Goal: Task Accomplishment & Management: Use online tool/utility

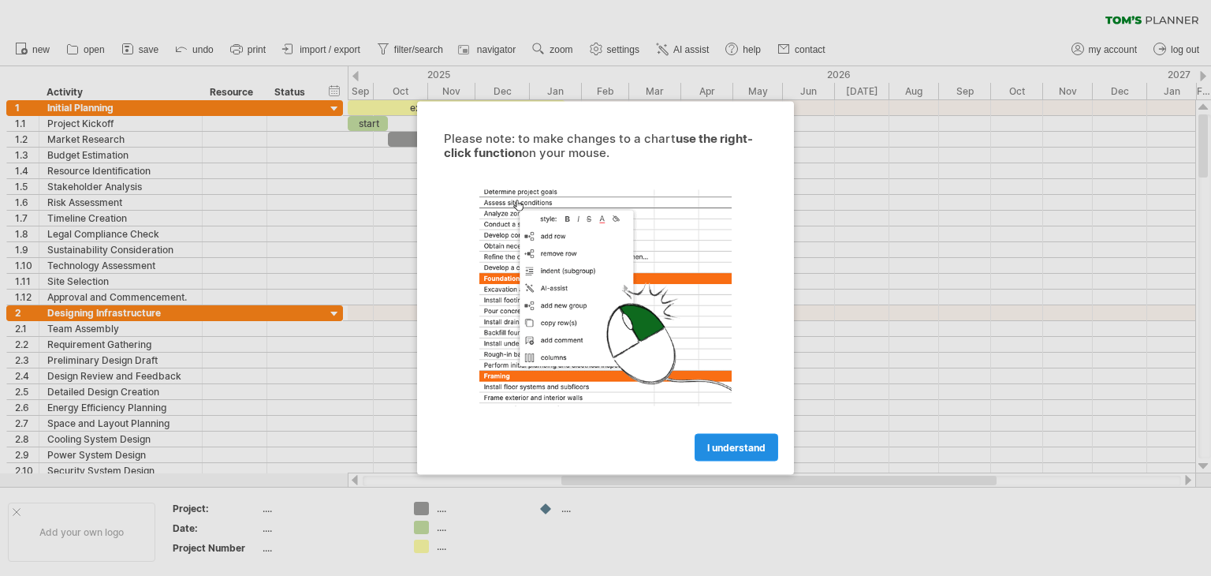
click at [722, 450] on span "I understand" at bounding box center [736, 448] width 58 height 12
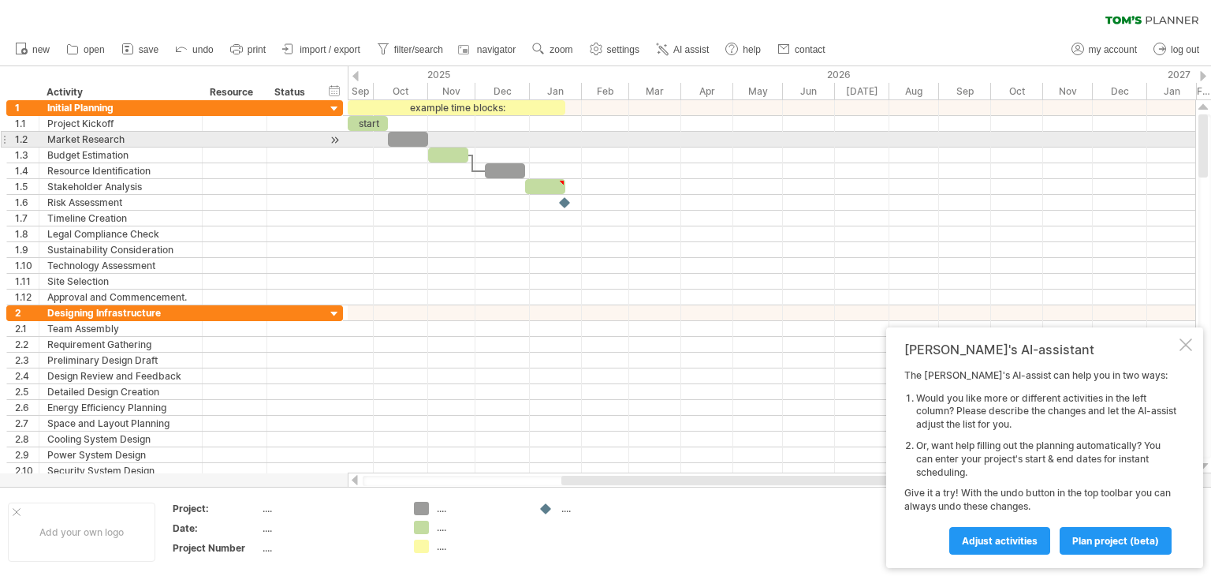
click at [411, 138] on div at bounding box center [408, 139] width 40 height 15
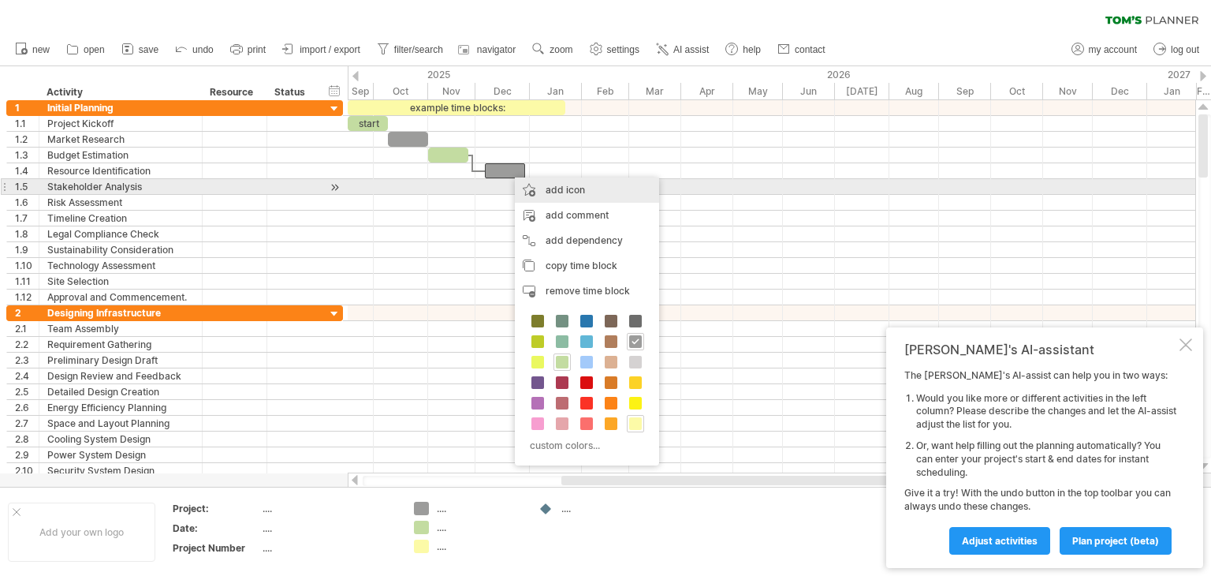
click at [543, 190] on div "add icon" at bounding box center [587, 189] width 144 height 25
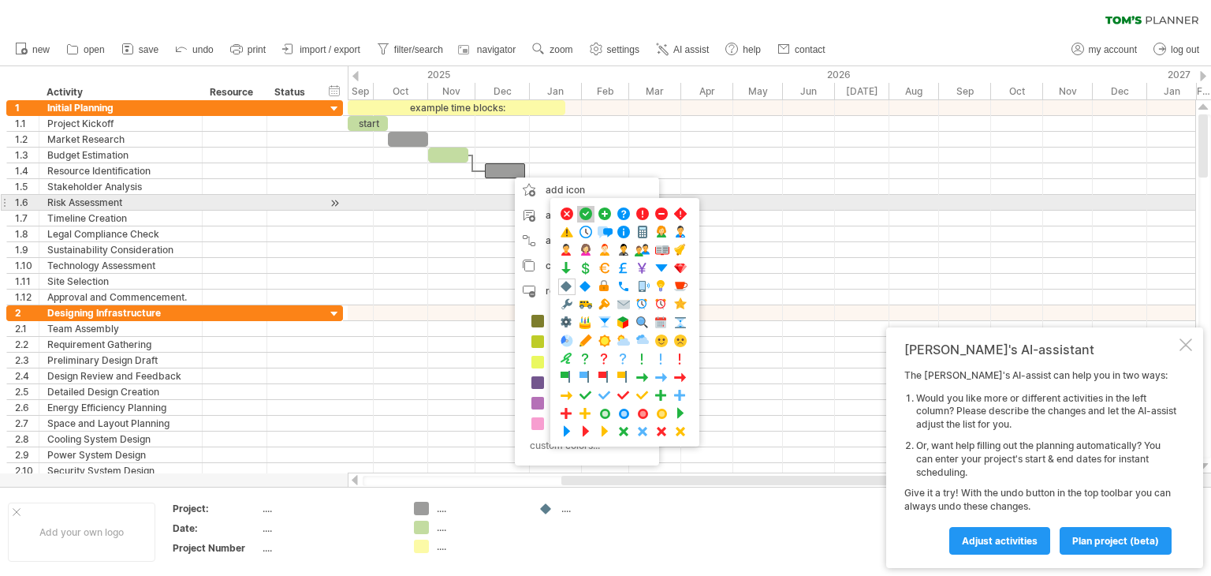
click at [590, 211] on span at bounding box center [586, 214] width 16 height 15
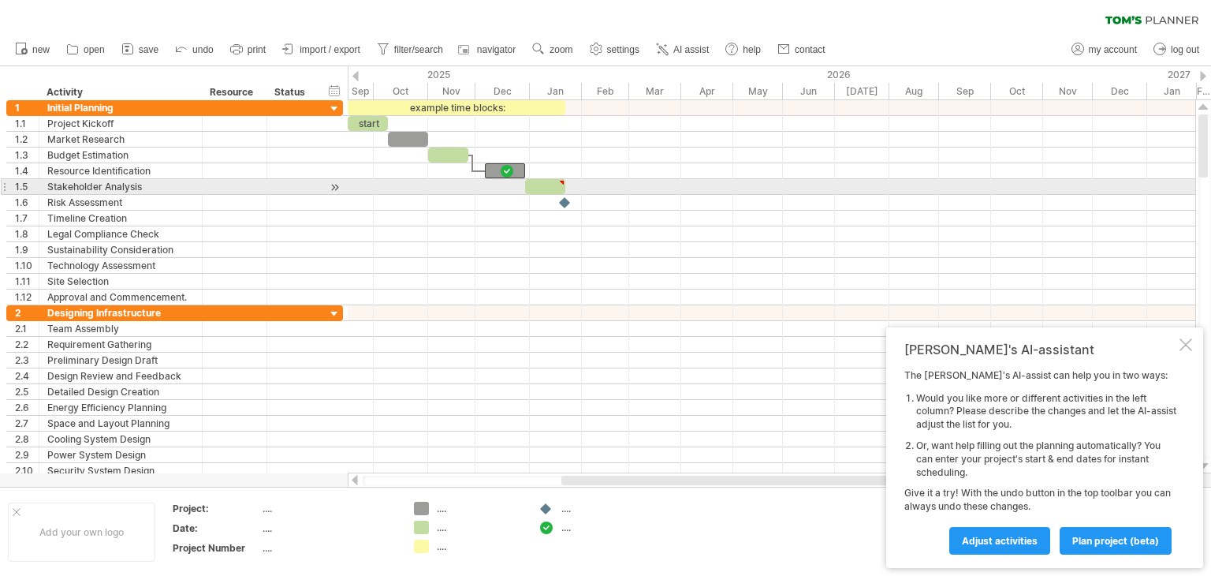
click at [767, 181] on div at bounding box center [772, 187] width 848 height 16
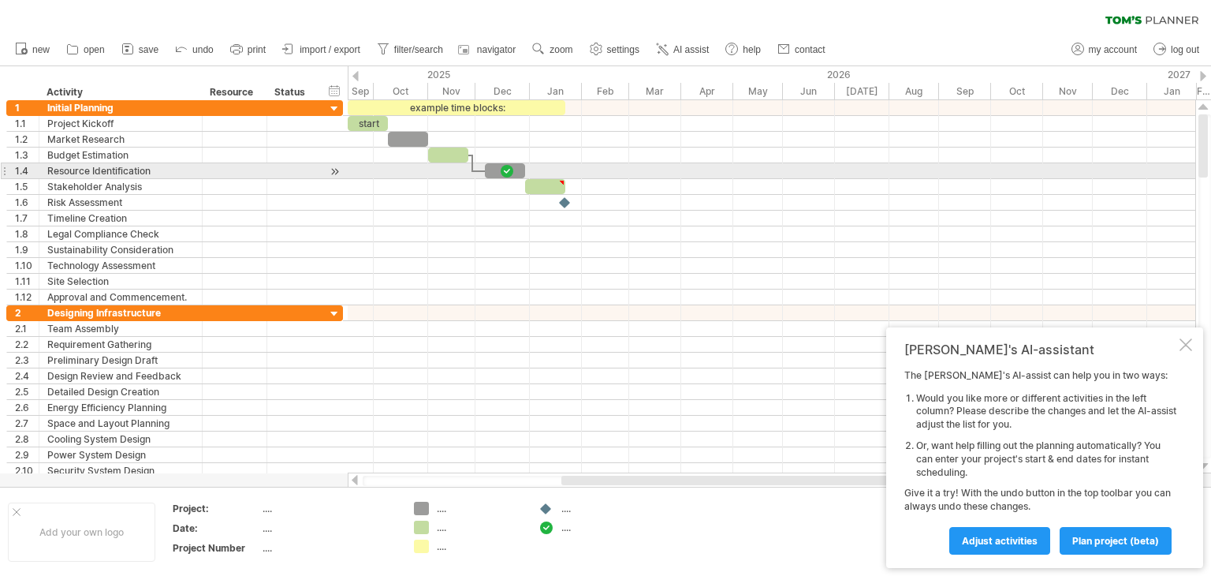
click at [506, 167] on div at bounding box center [507, 170] width 16 height 15
click at [506, 167] on div at bounding box center [506, 170] width 17 height 15
click at [512, 170] on div at bounding box center [506, 170] width 17 height 15
click at [506, 165] on div at bounding box center [507, 170] width 16 height 15
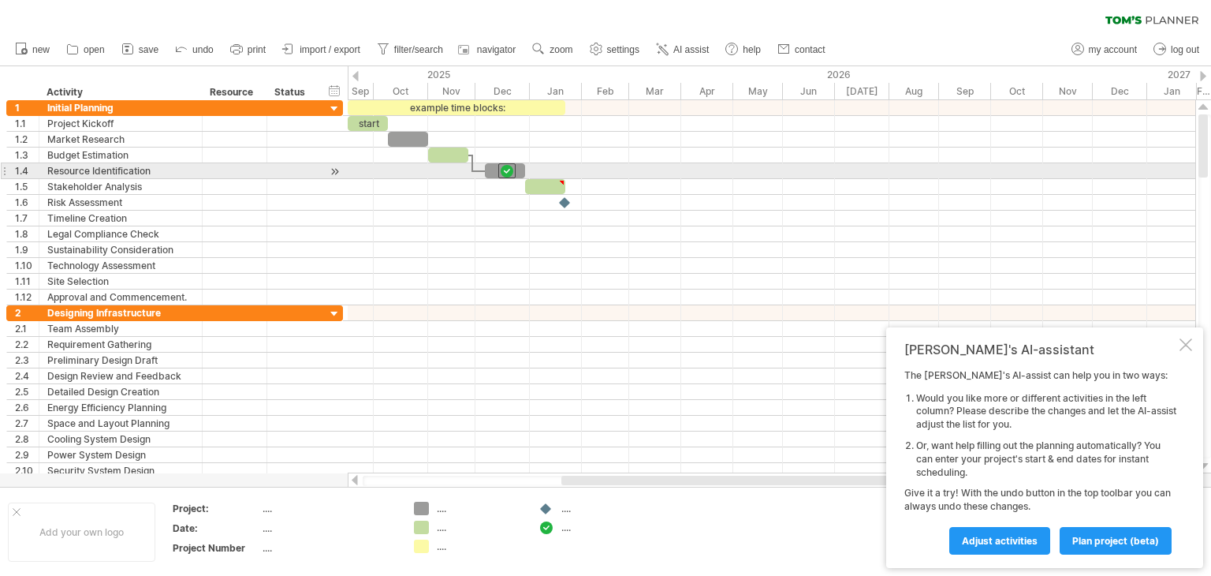
click at [506, 165] on div at bounding box center [506, 170] width 17 height 15
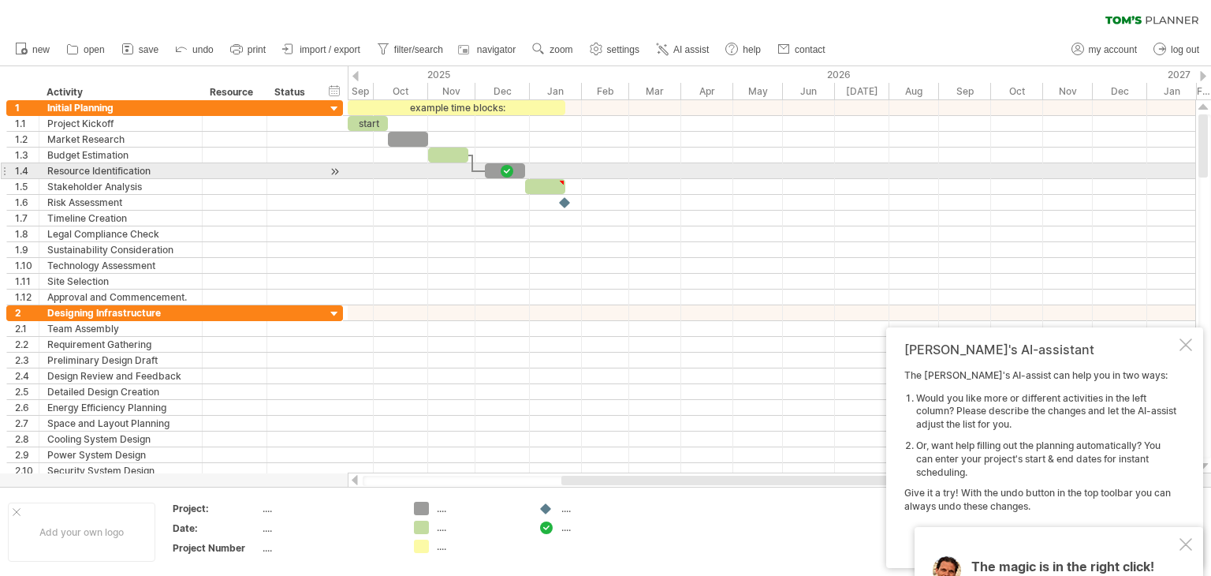
click at [487, 165] on span at bounding box center [485, 170] width 6 height 15
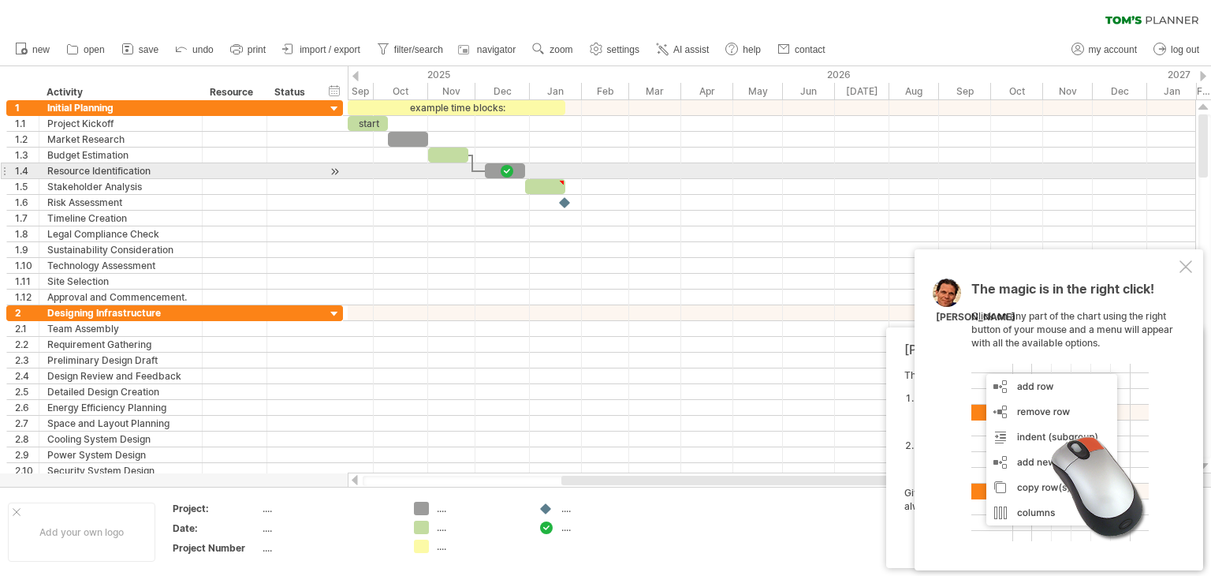
click at [491, 166] on div at bounding box center [505, 170] width 40 height 15
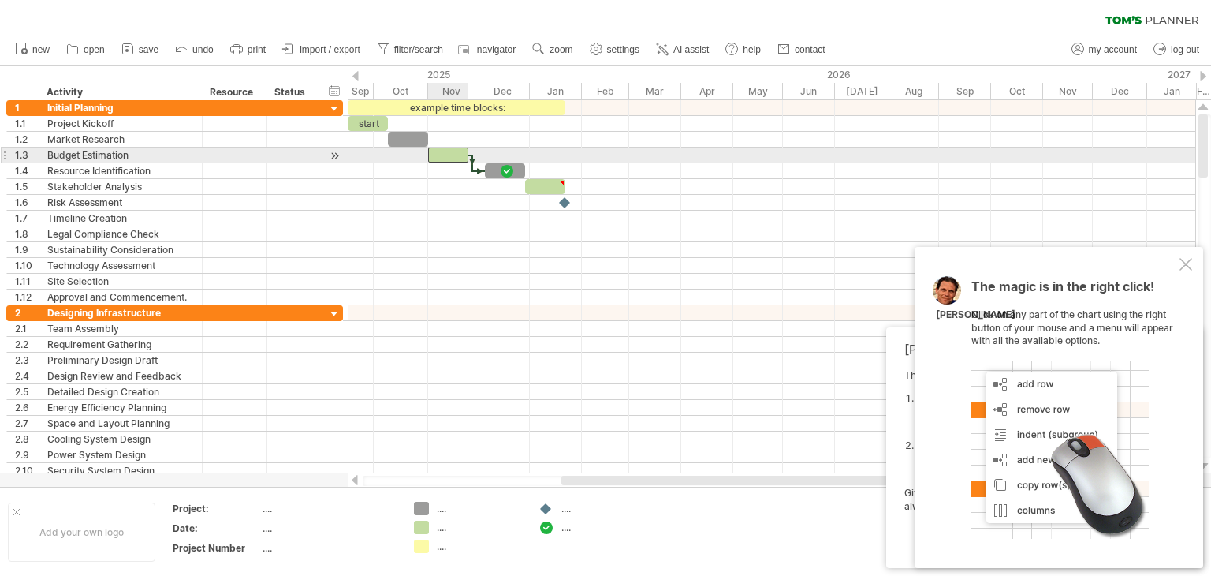
click at [444, 154] on div at bounding box center [448, 154] width 40 height 15
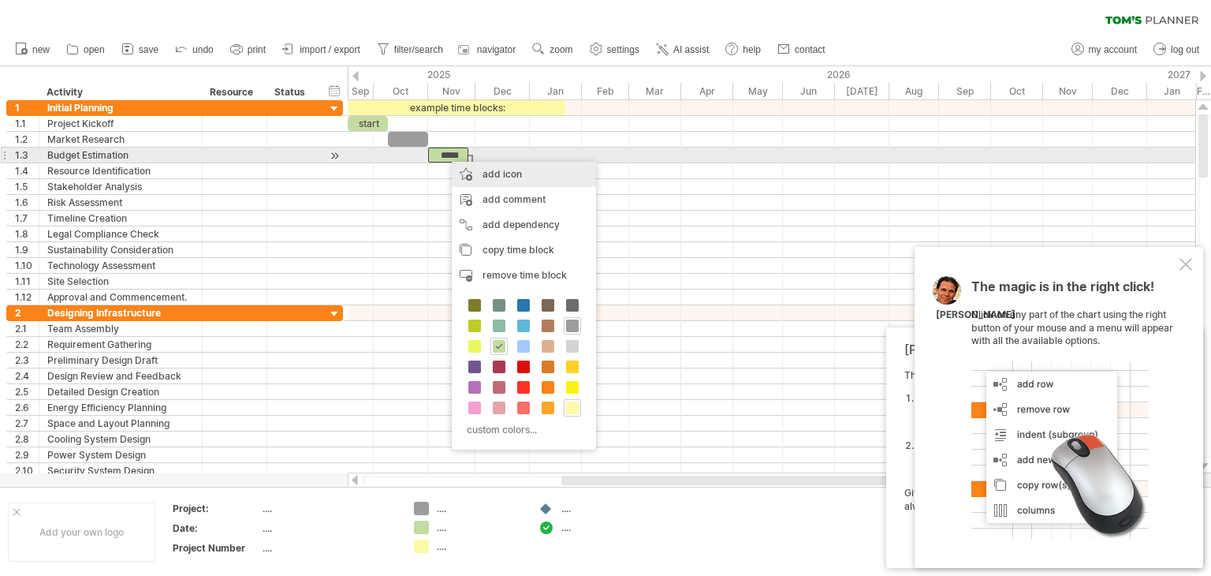
click at [460, 165] on div "add icon" at bounding box center [524, 174] width 144 height 25
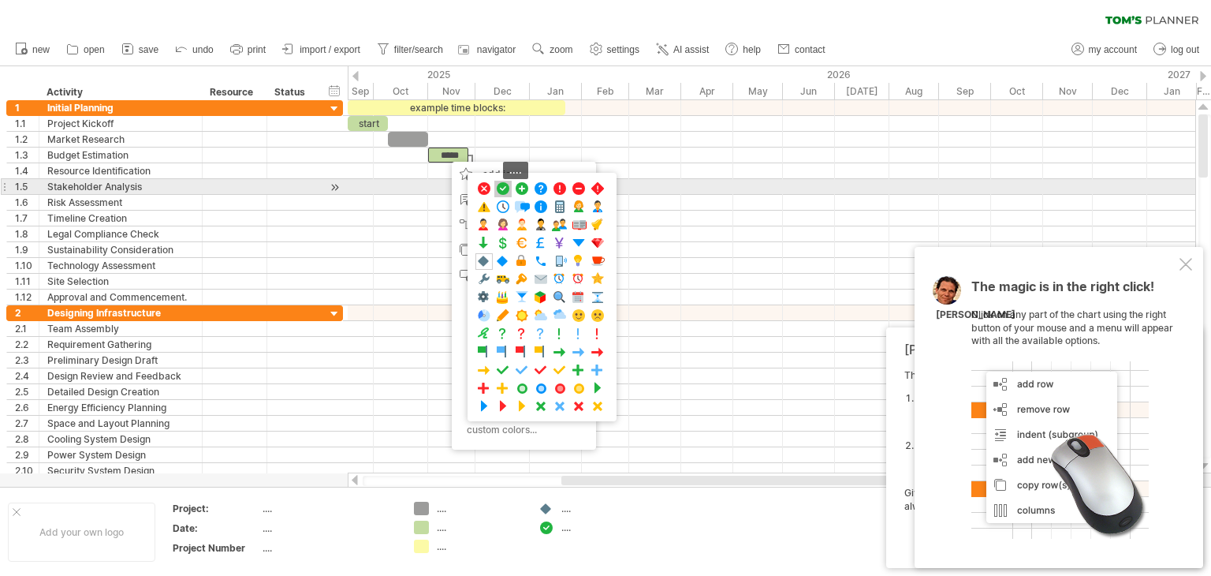
click at [502, 187] on span at bounding box center [503, 188] width 16 height 15
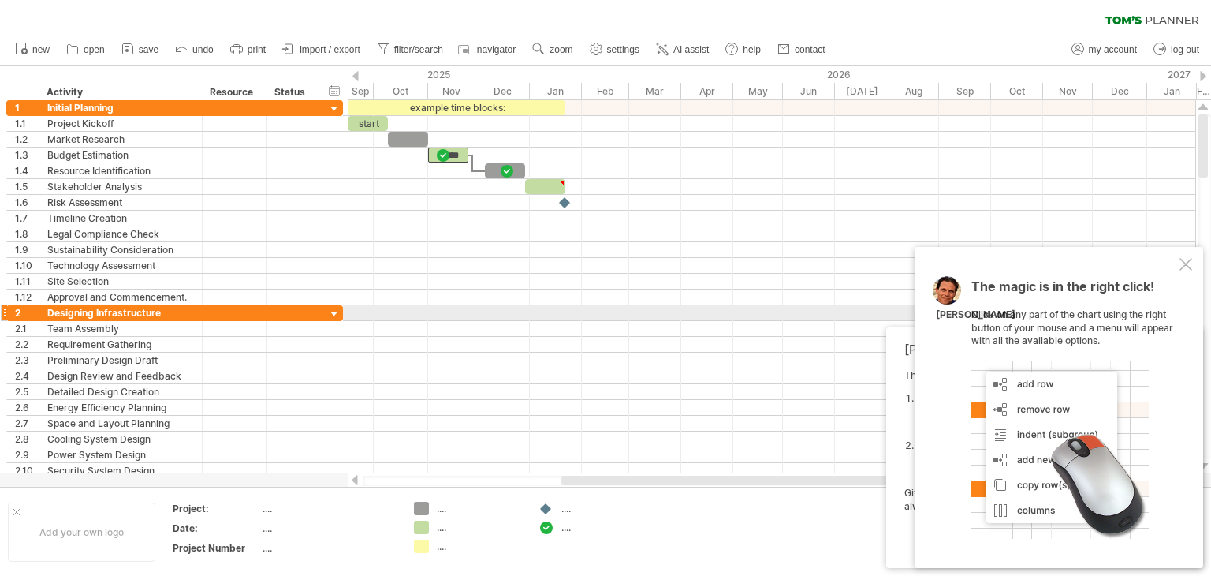
click at [465, 321] on div at bounding box center [772, 329] width 848 height 16
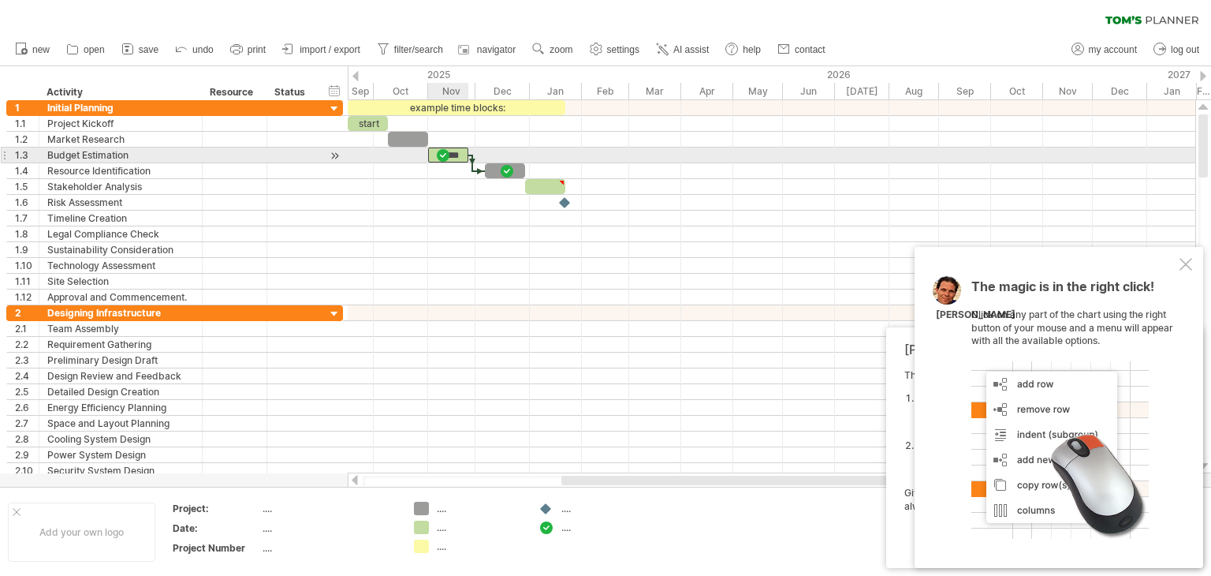
click at [462, 153] on div "*****" at bounding box center [448, 154] width 40 height 15
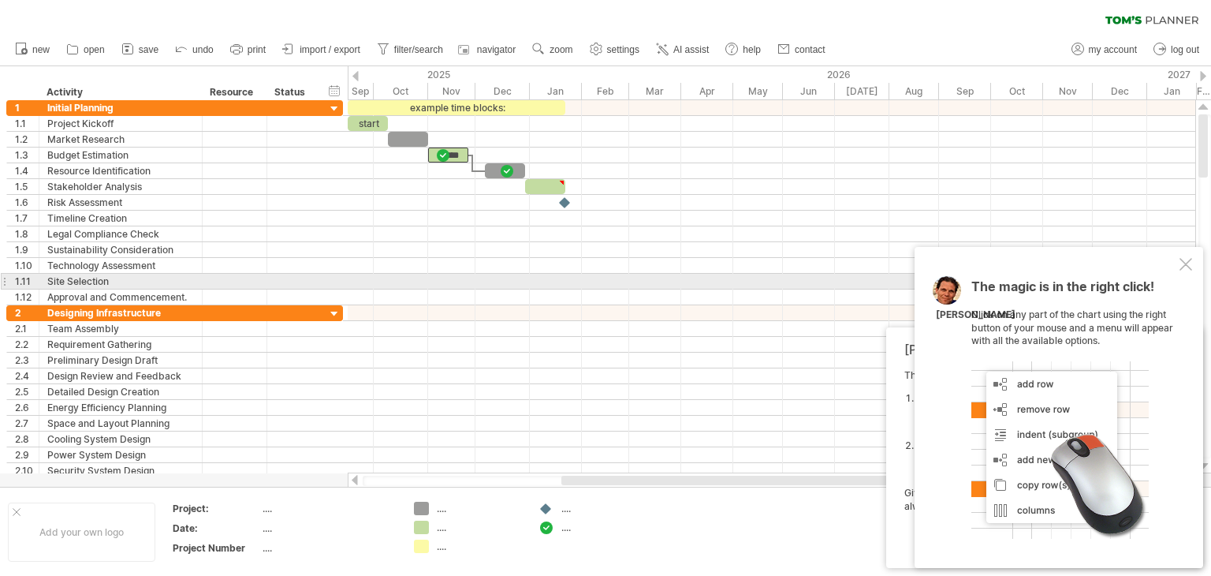
click at [430, 278] on div at bounding box center [772, 282] width 848 height 16
